Goal: Task Accomplishment & Management: Use online tool/utility

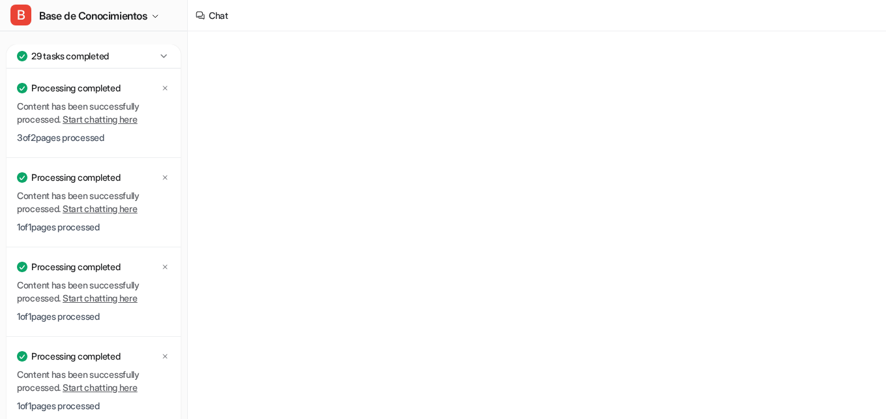
click at [168, 55] on icon at bounding box center [163, 56] width 13 height 13
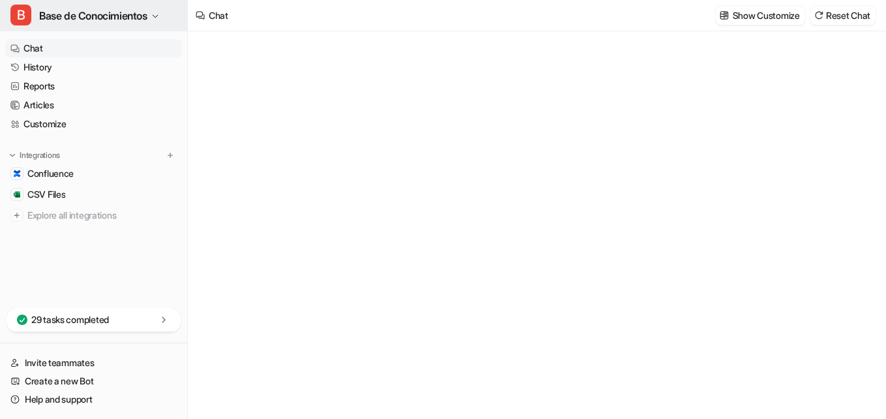
click at [159, 20] on button "B Base de Conocimientos" at bounding box center [93, 15] width 187 height 31
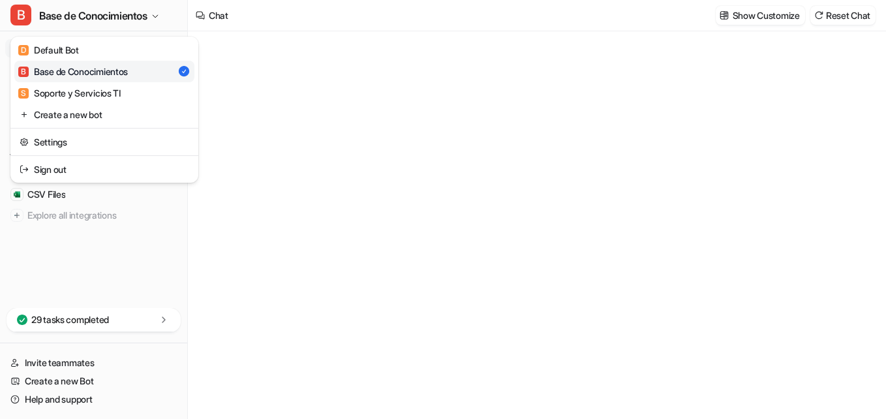
click at [270, 91] on div "B Base de Conocimientos D Default Bot B Base de Conocimientos S Soporte y Servi…" at bounding box center [443, 209] width 886 height 419
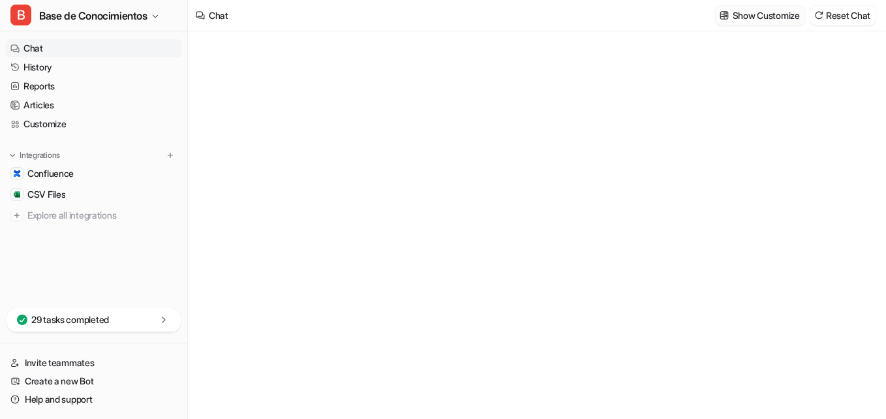
click at [759, 10] on p "Show Customize" at bounding box center [766, 15] width 67 height 14
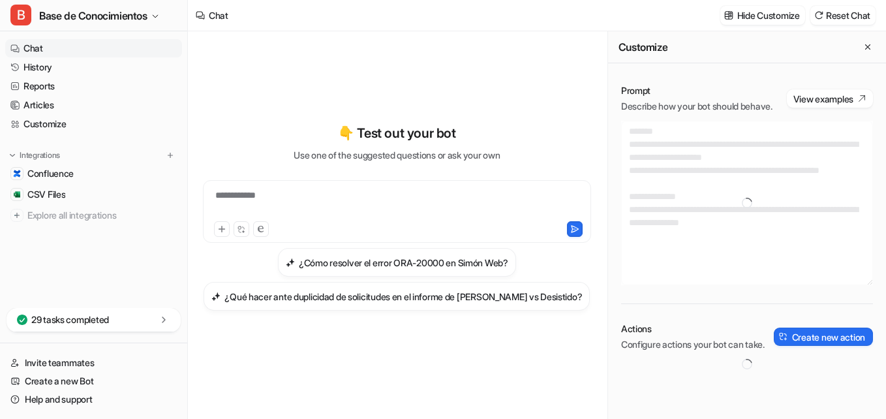
type textarea "**********"
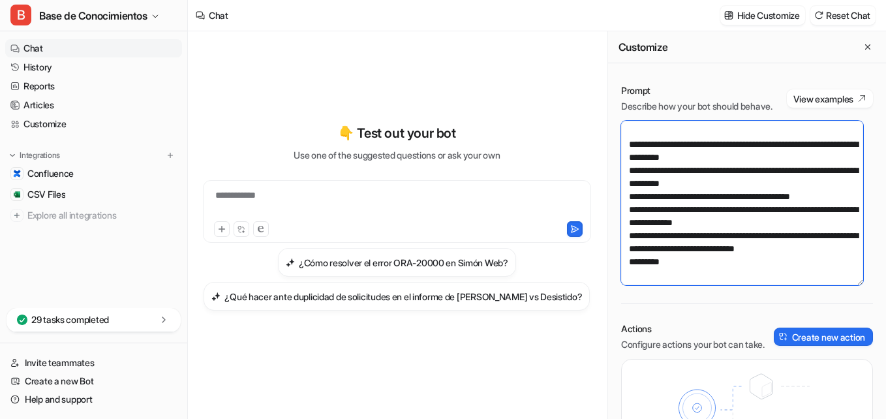
scroll to position [744, 0]
drag, startPoint x: 627, startPoint y: 146, endPoint x: 742, endPoint y: 278, distance: 174.8
click at [742, 278] on textarea at bounding box center [742, 203] width 242 height 164
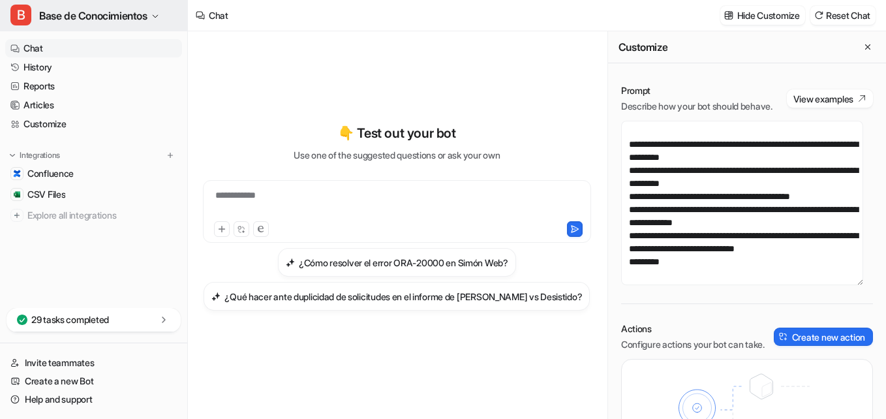
click at [147, 12] on span "Base de Conocimientos" at bounding box center [93, 16] width 108 height 18
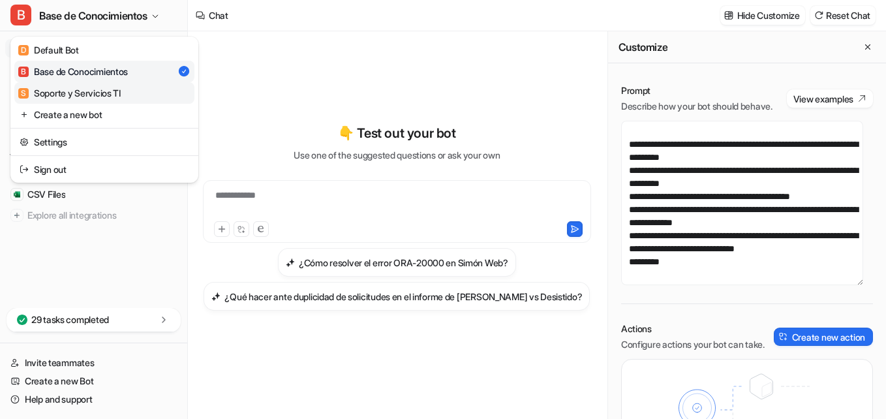
click at [93, 93] on div "S Soporte y Servicios TI" at bounding box center [69, 93] width 102 height 14
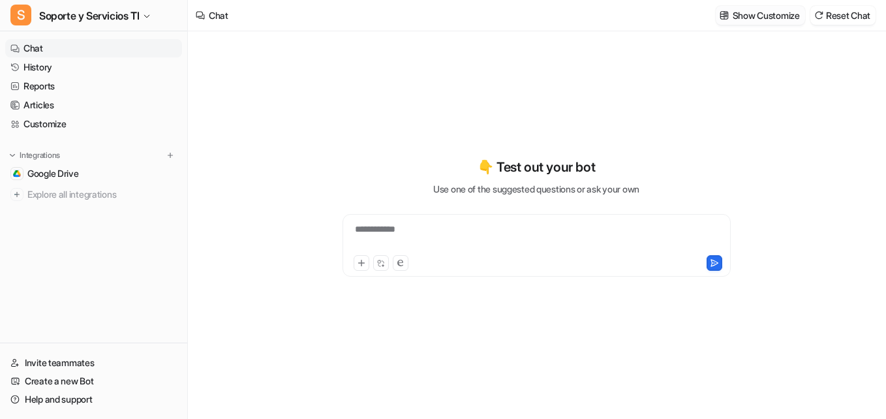
click at [777, 18] on p "Show Customize" at bounding box center [766, 15] width 67 height 14
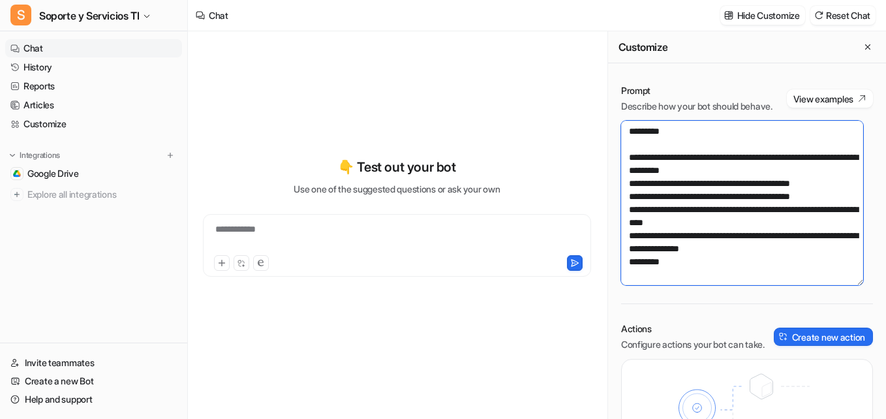
scroll to position [652, 0]
drag, startPoint x: 627, startPoint y: 144, endPoint x: 734, endPoint y: 286, distance: 178.5
click at [733, 285] on textarea at bounding box center [742, 203] width 242 height 164
paste textarea "**********"
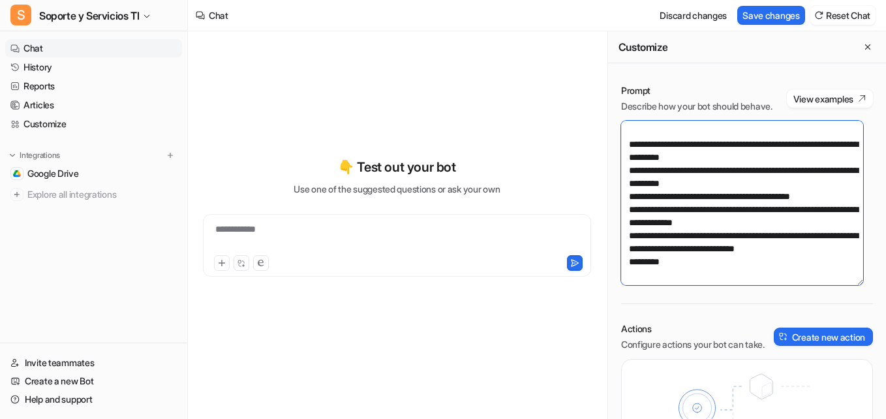
scroll to position [744, 0]
type textarea "**********"
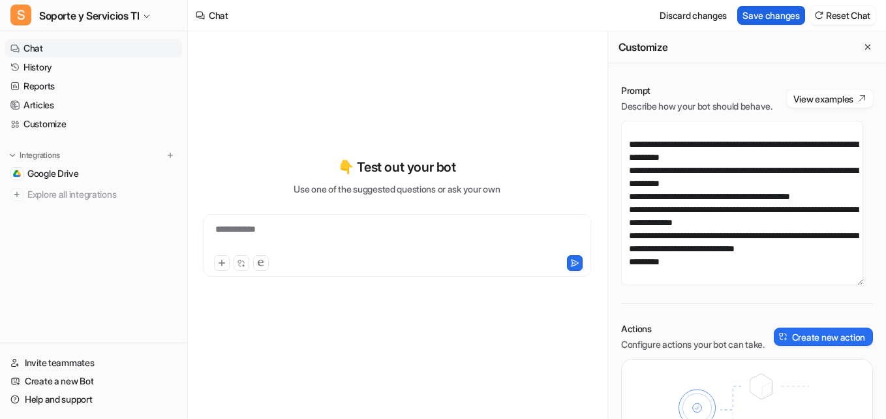
click at [782, 13] on button "Save changes" at bounding box center [771, 15] width 68 height 19
click at [863, 43] on icon "Close flyout" at bounding box center [867, 46] width 9 height 9
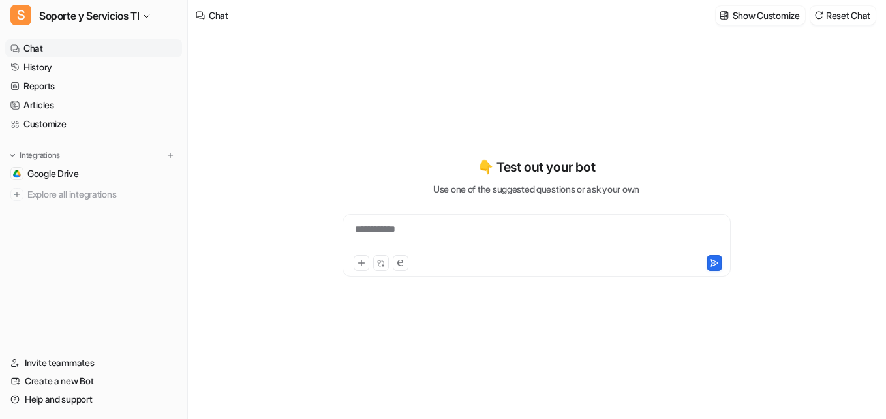
scroll to position [21760, 0]
